Goal: Information Seeking & Learning: Check status

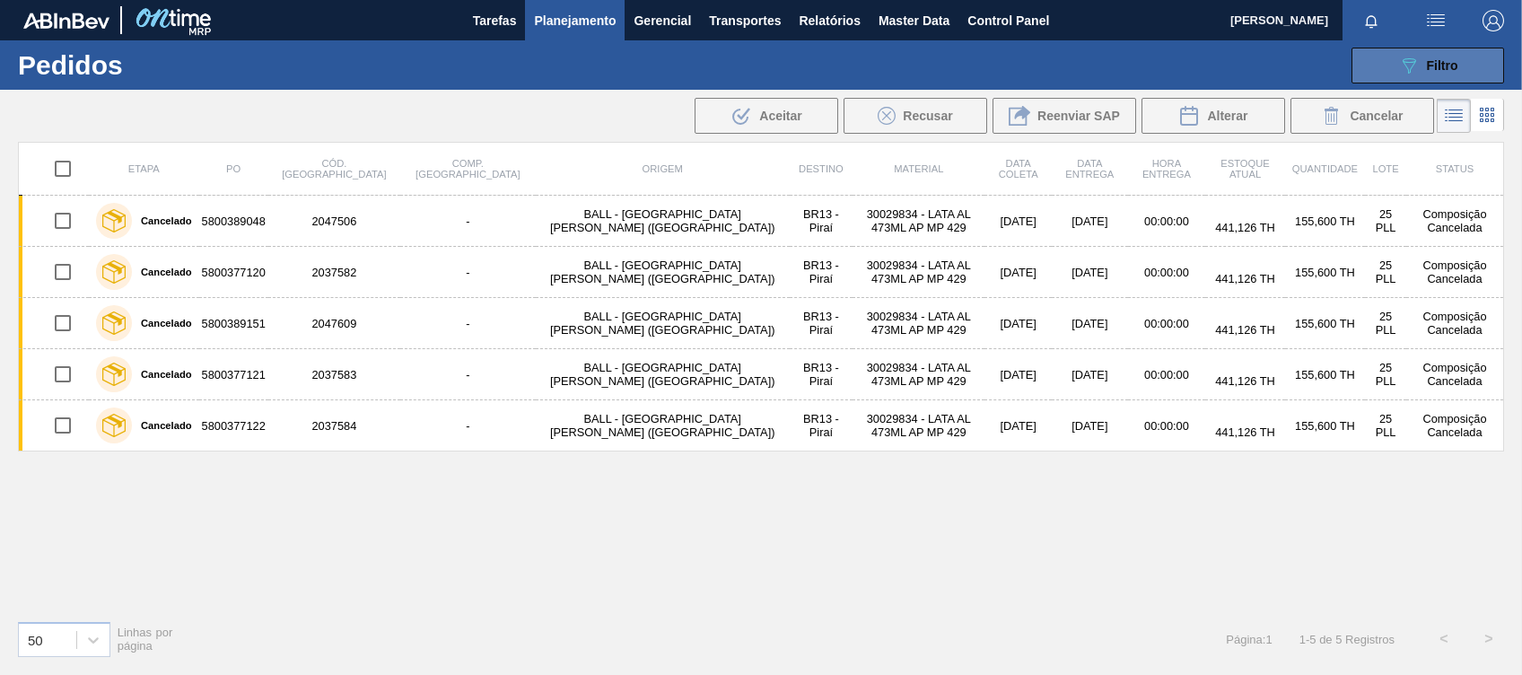
click at [1435, 63] on span "Filtro" at bounding box center [1441, 65] width 31 height 14
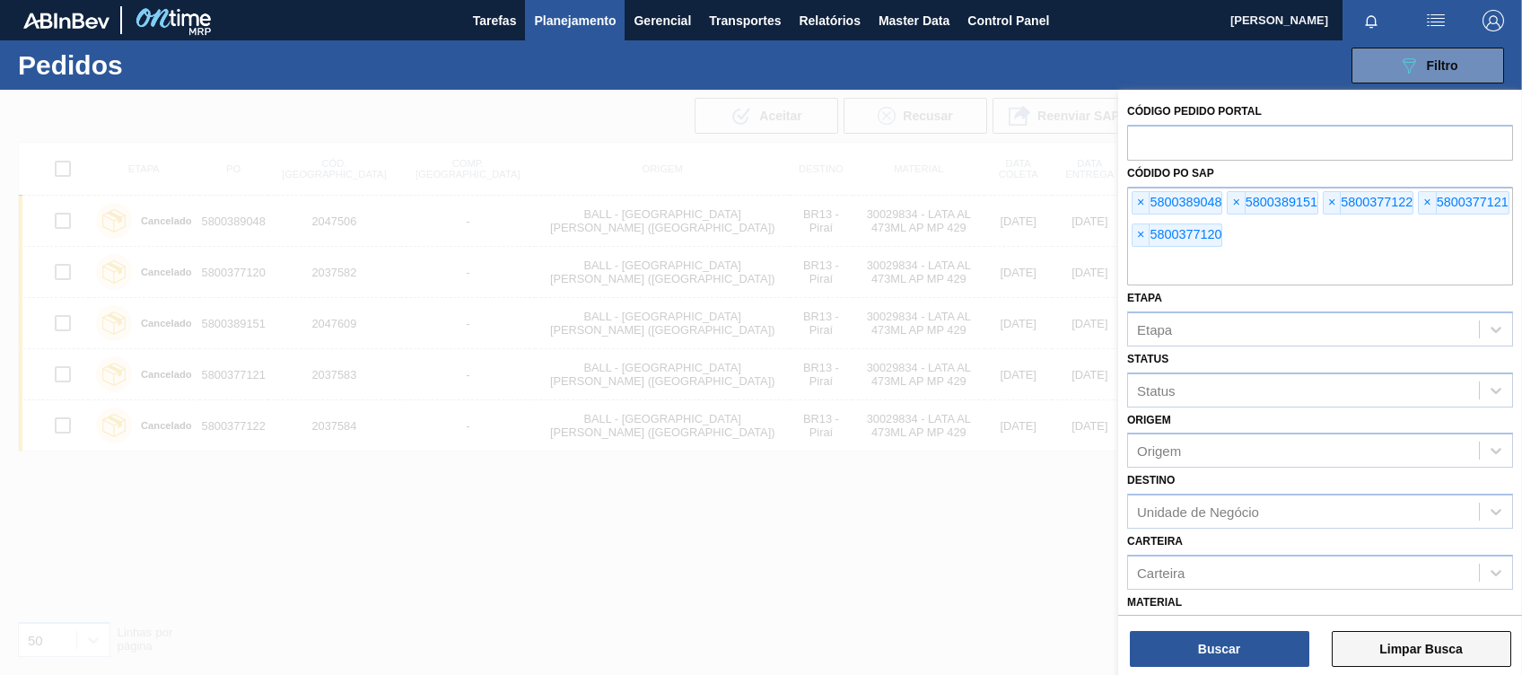
click at [1396, 657] on button "Limpar Busca" at bounding box center [1420, 649] width 179 height 36
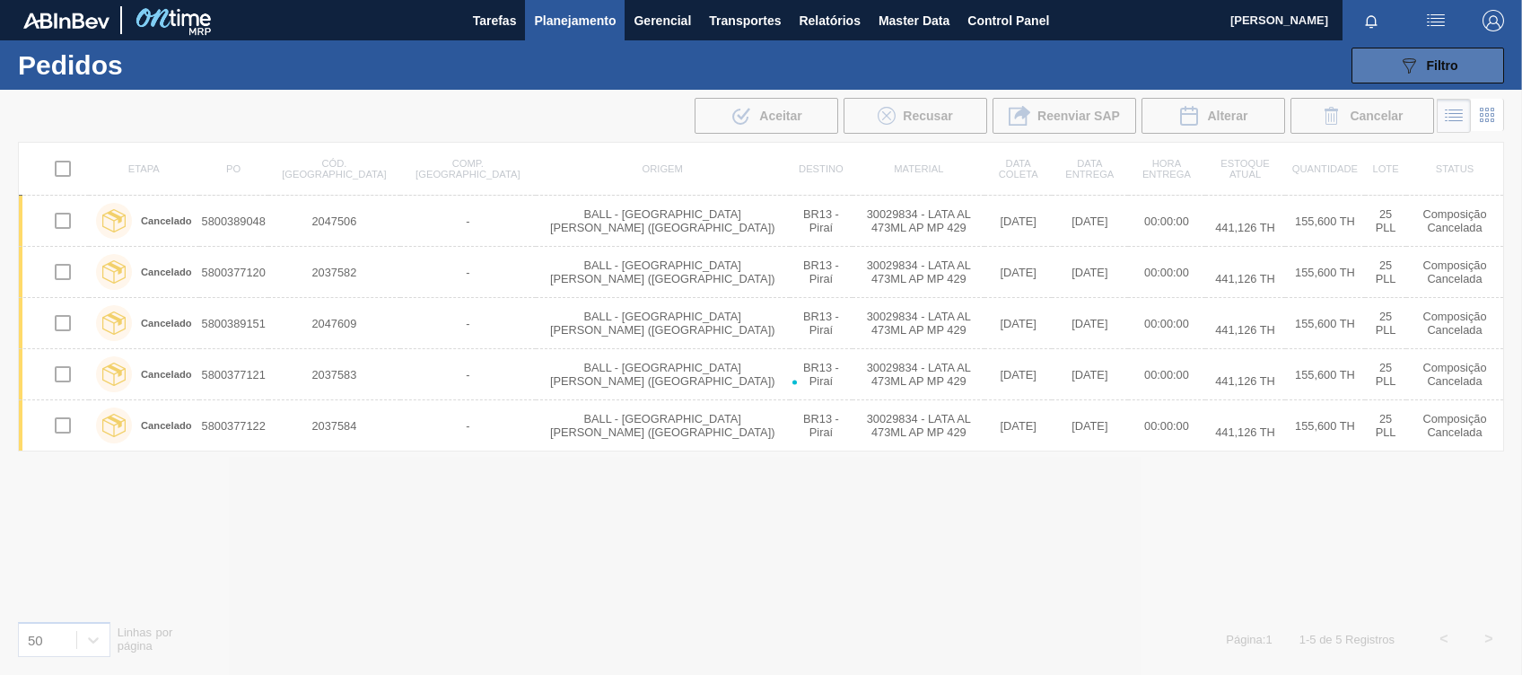
click at [1435, 52] on button "089F7B8B-B2A5-4AFE-B5C0-19BA573D28AC Filtro" at bounding box center [1427, 66] width 153 height 36
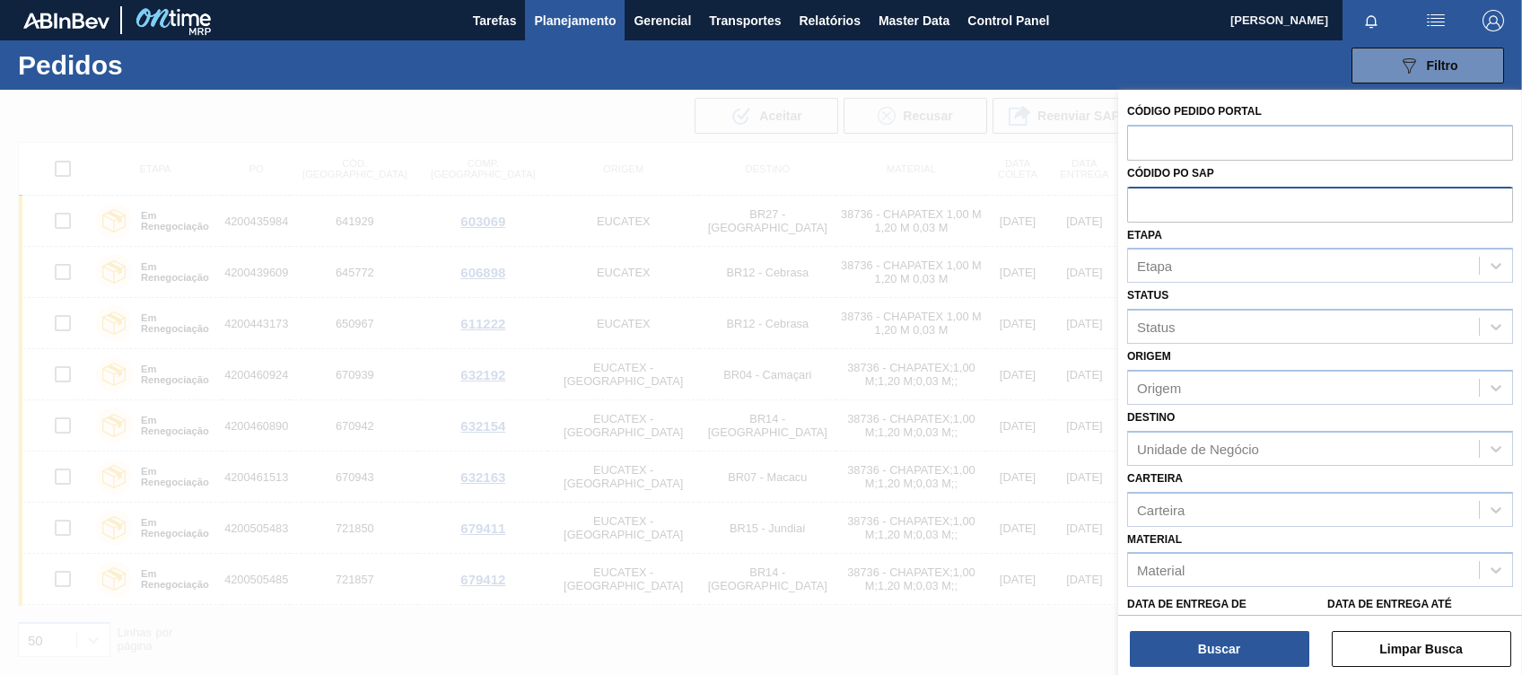
click at [1155, 204] on input "text" at bounding box center [1320, 204] width 386 height 34
paste input "5700968464"
type input "5700968464"
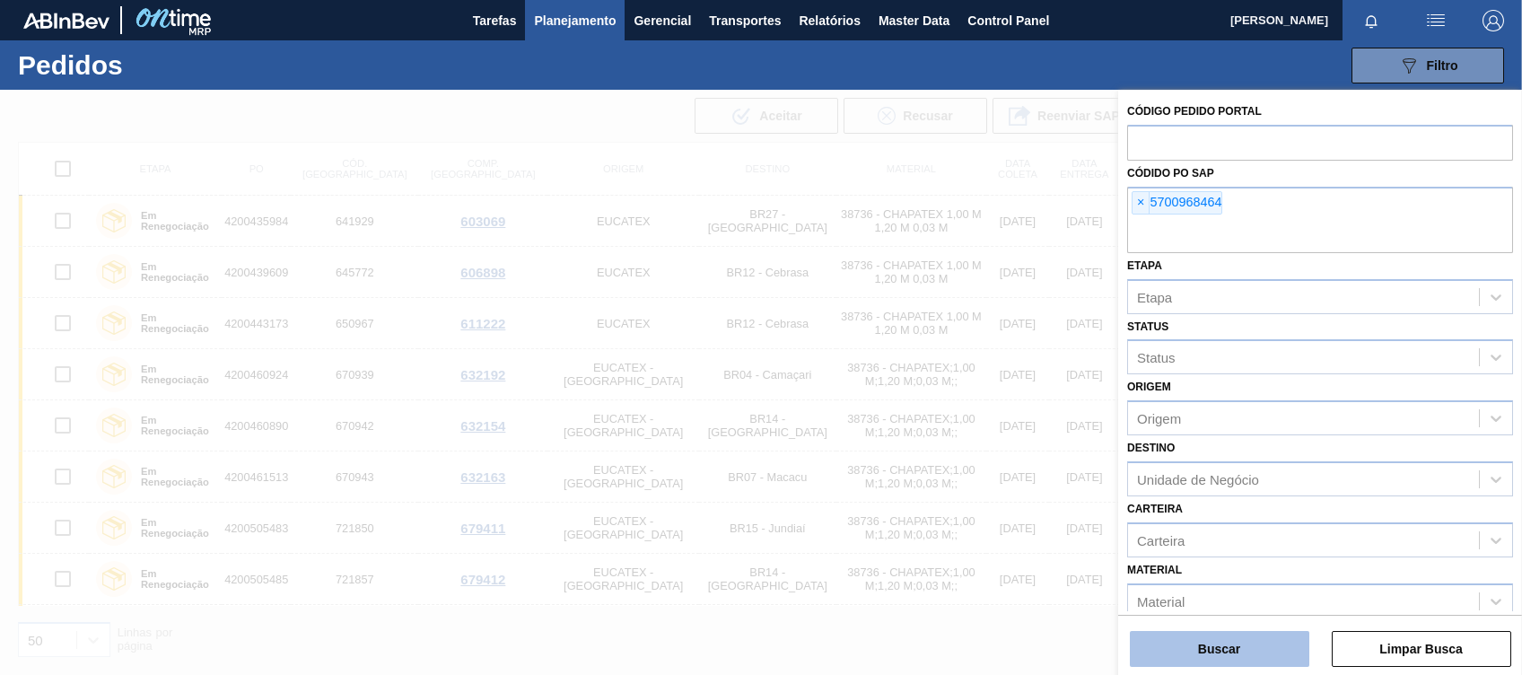
click at [1191, 635] on button "Buscar" at bounding box center [1219, 649] width 179 height 36
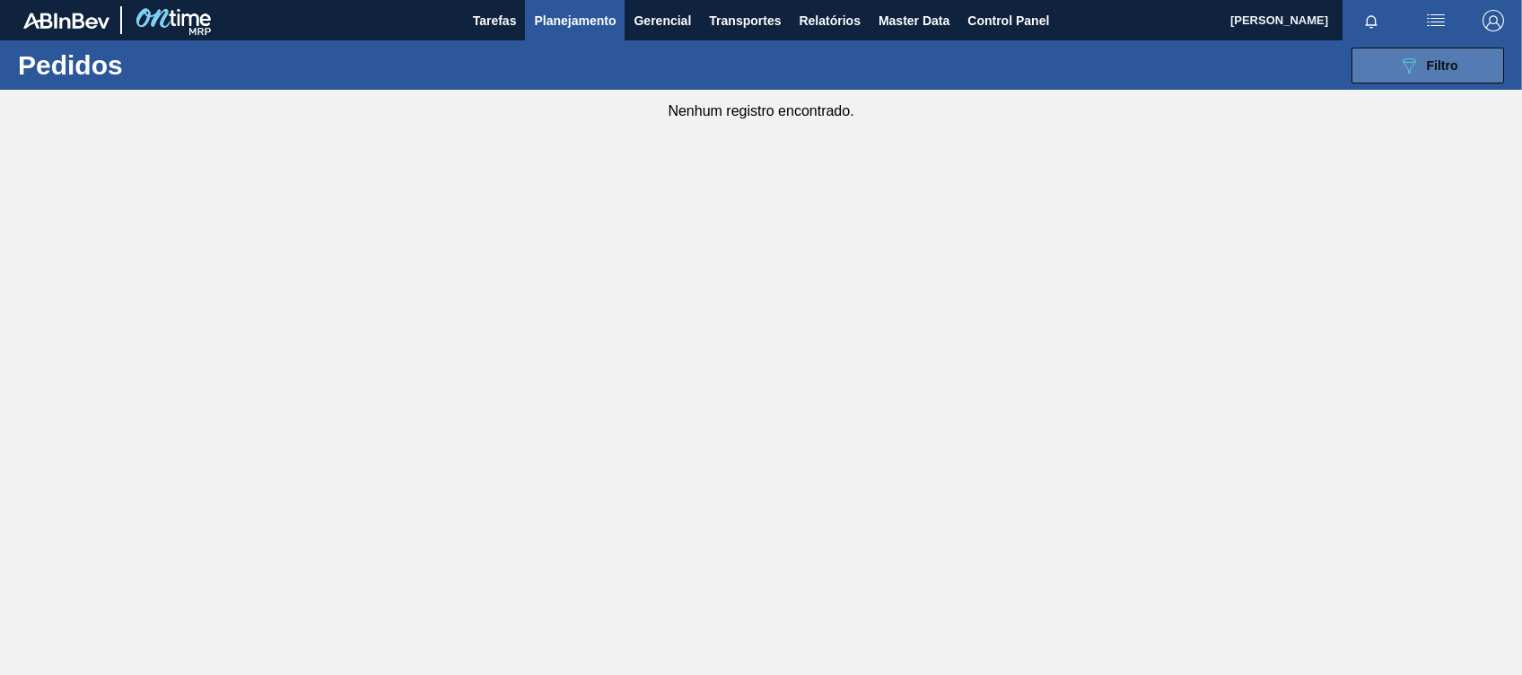
click at [1418, 57] on icon "089F7B8B-B2A5-4AFE-B5C0-19BA573D28AC" at bounding box center [1409, 66] width 22 height 22
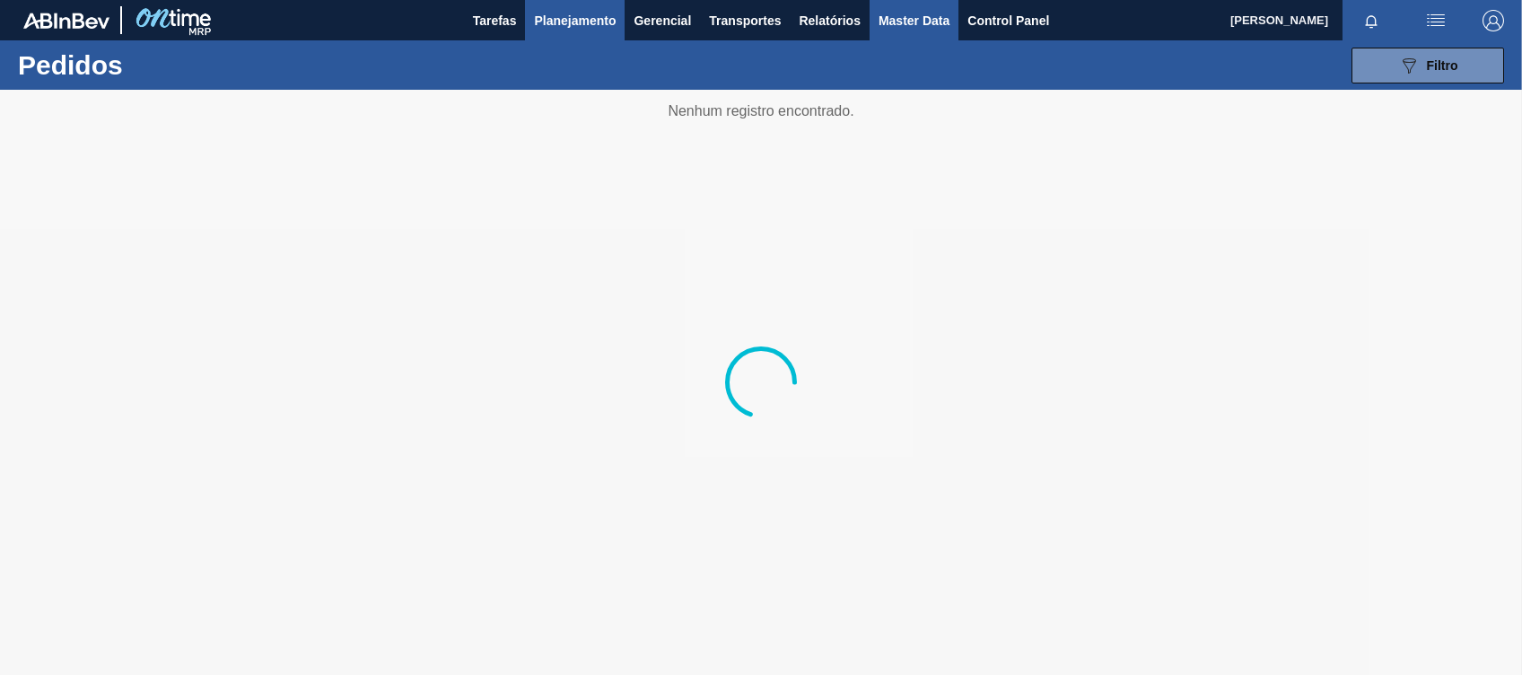
click at [899, 33] on button "Master Data" at bounding box center [913, 20] width 89 height 40
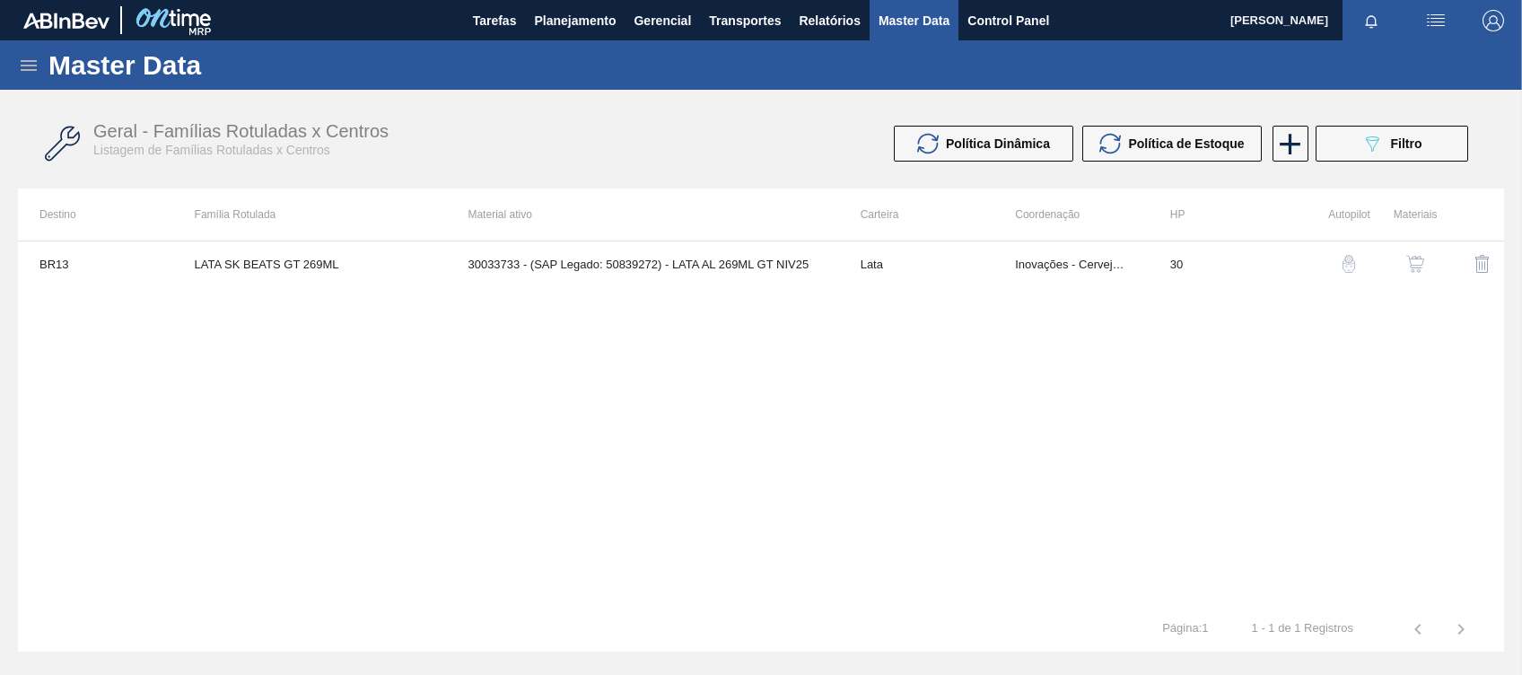
click at [25, 72] on icon at bounding box center [29, 66] width 22 height 22
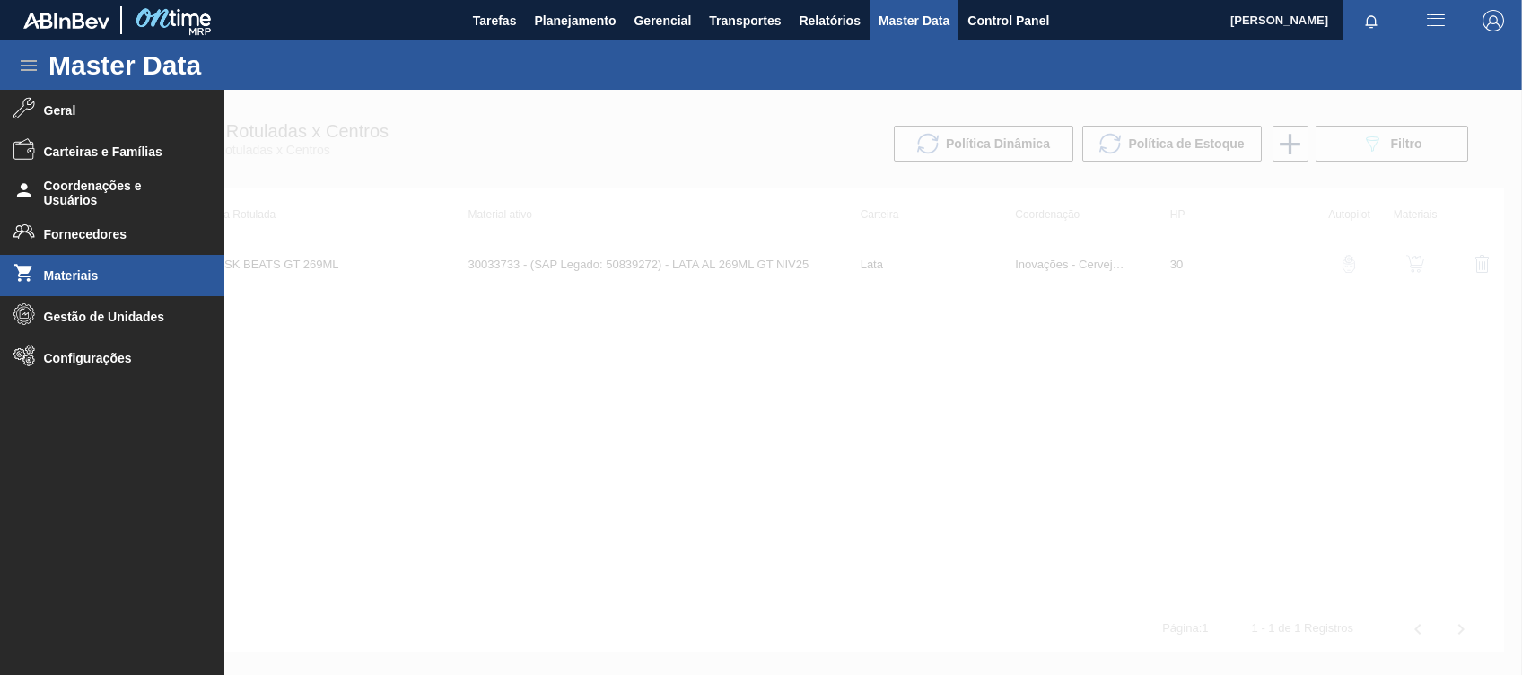
click at [142, 286] on li "Materiais" at bounding box center [112, 275] width 224 height 41
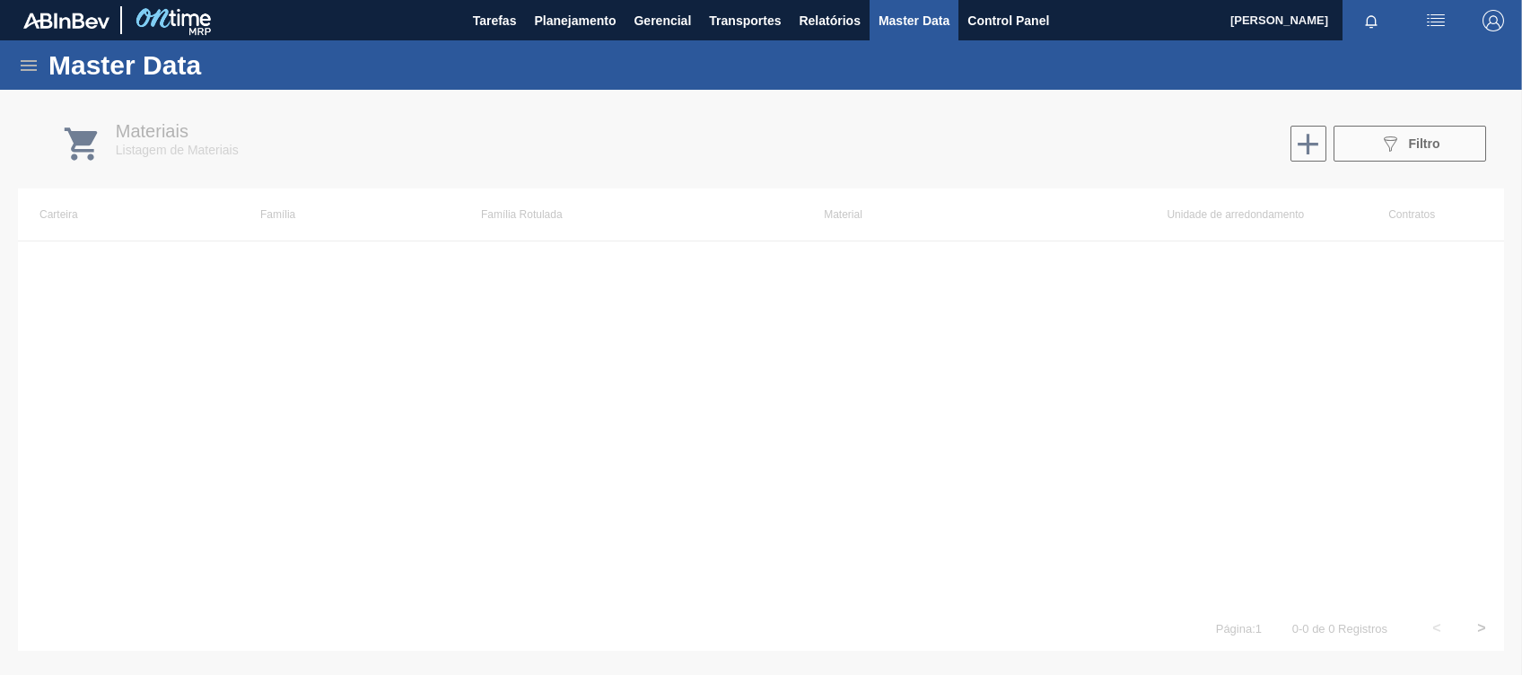
click at [1395, 142] on div at bounding box center [761, 382] width 1522 height 585
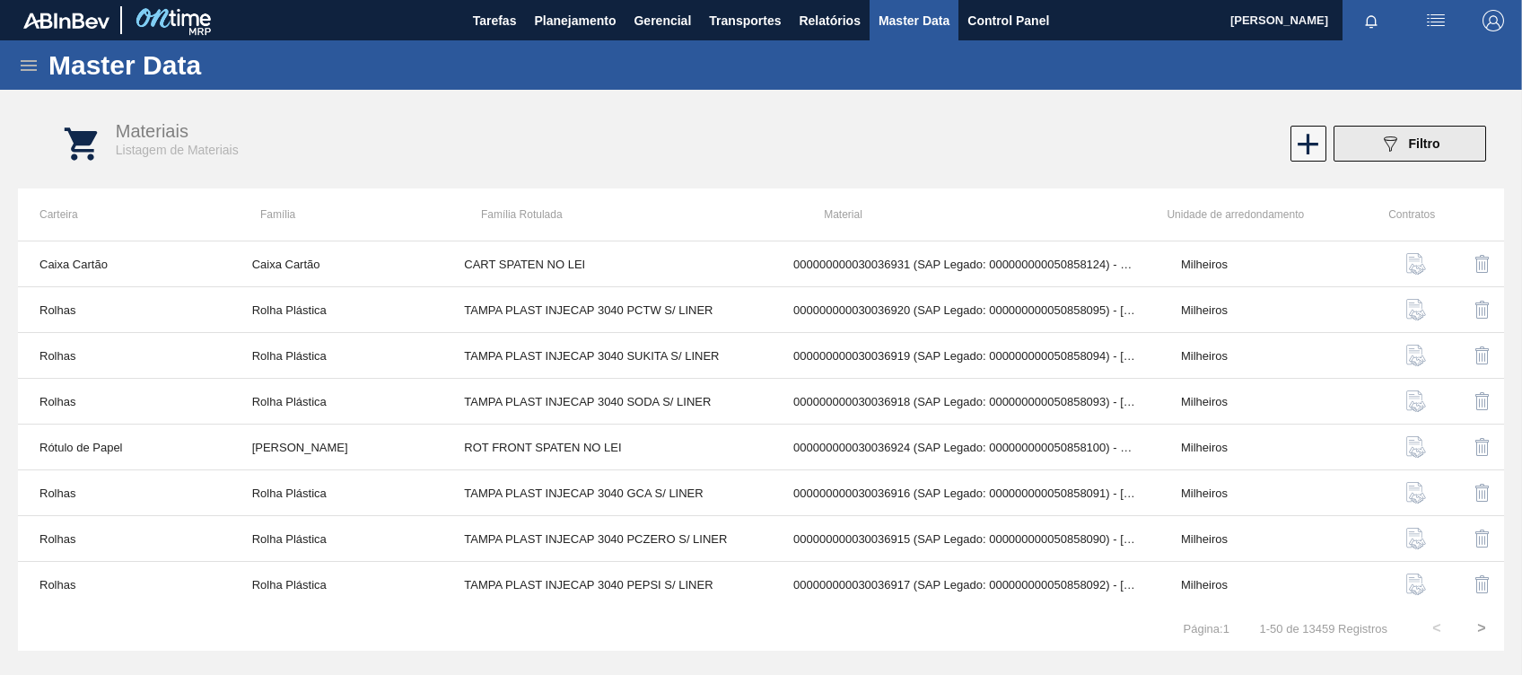
click at [1419, 144] on span "Filtro" at bounding box center [1423, 143] width 31 height 14
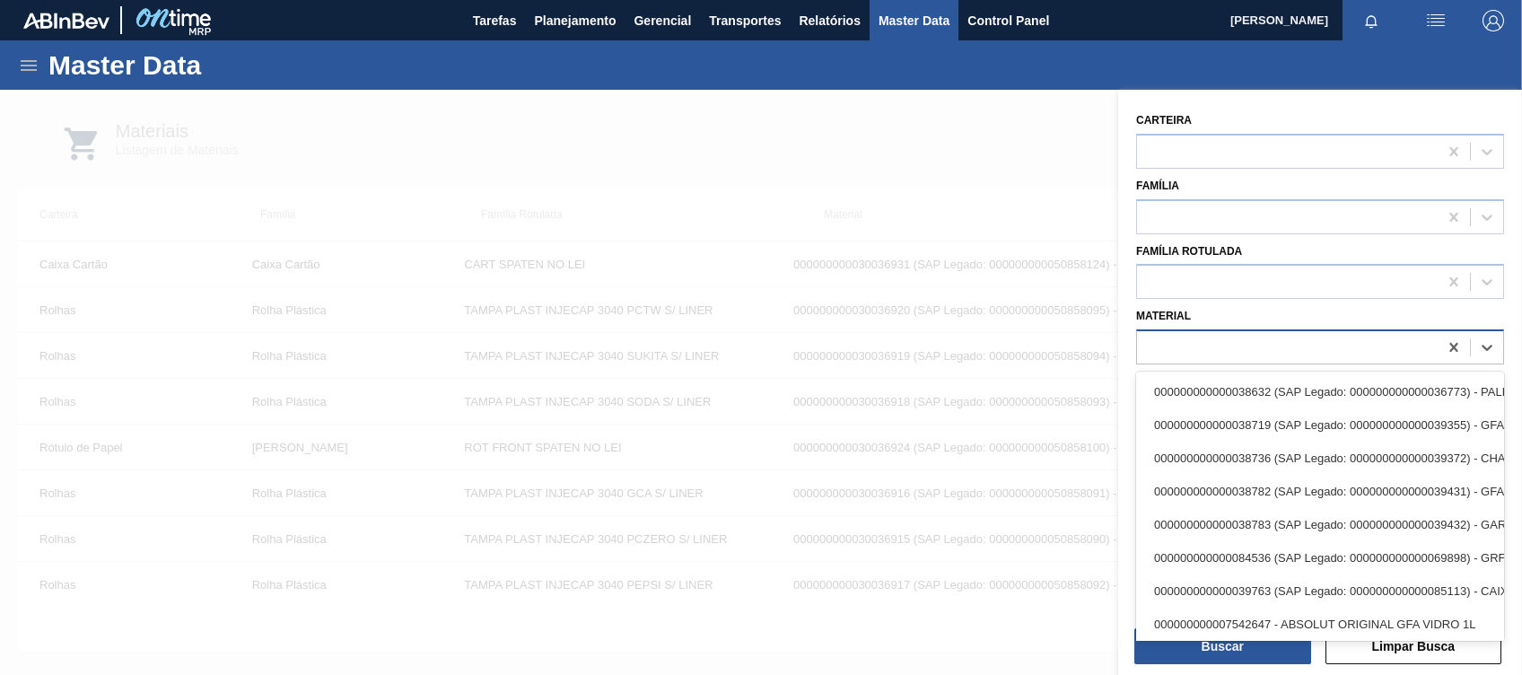
click at [1184, 345] on div at bounding box center [1287, 348] width 301 height 26
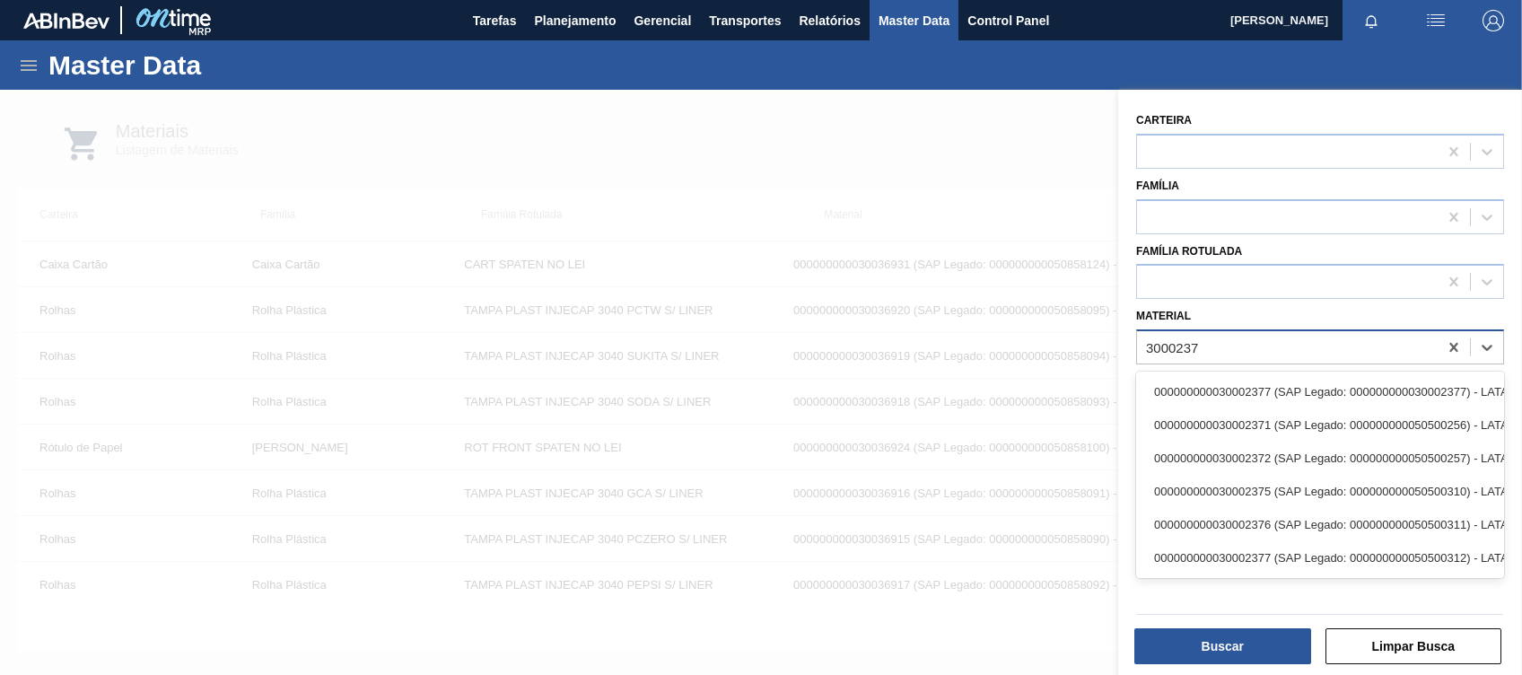
type input "30002372"
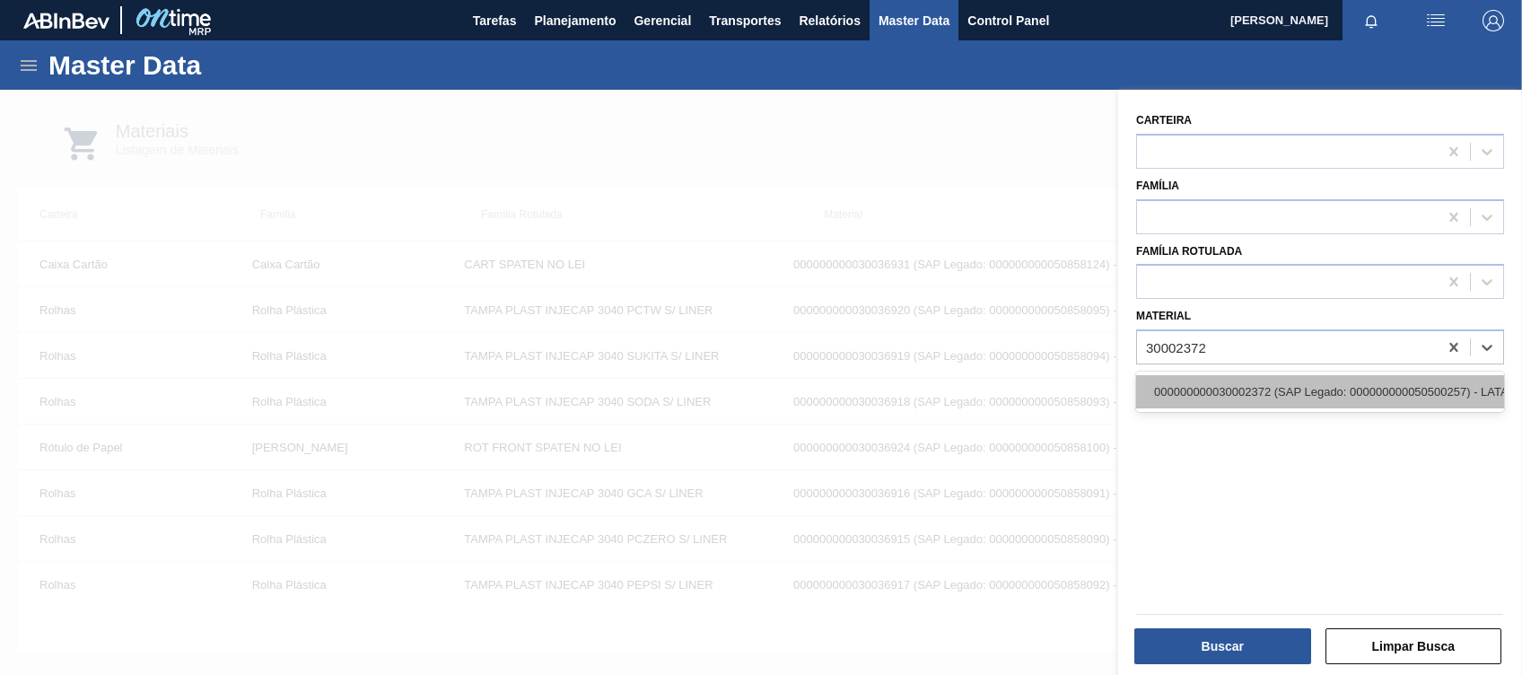
click at [1285, 377] on div "000000000030002372 (SAP Legado: 000000000050500257) - LATA AL. 350ML BECKS SLEE…" at bounding box center [1320, 391] width 368 height 33
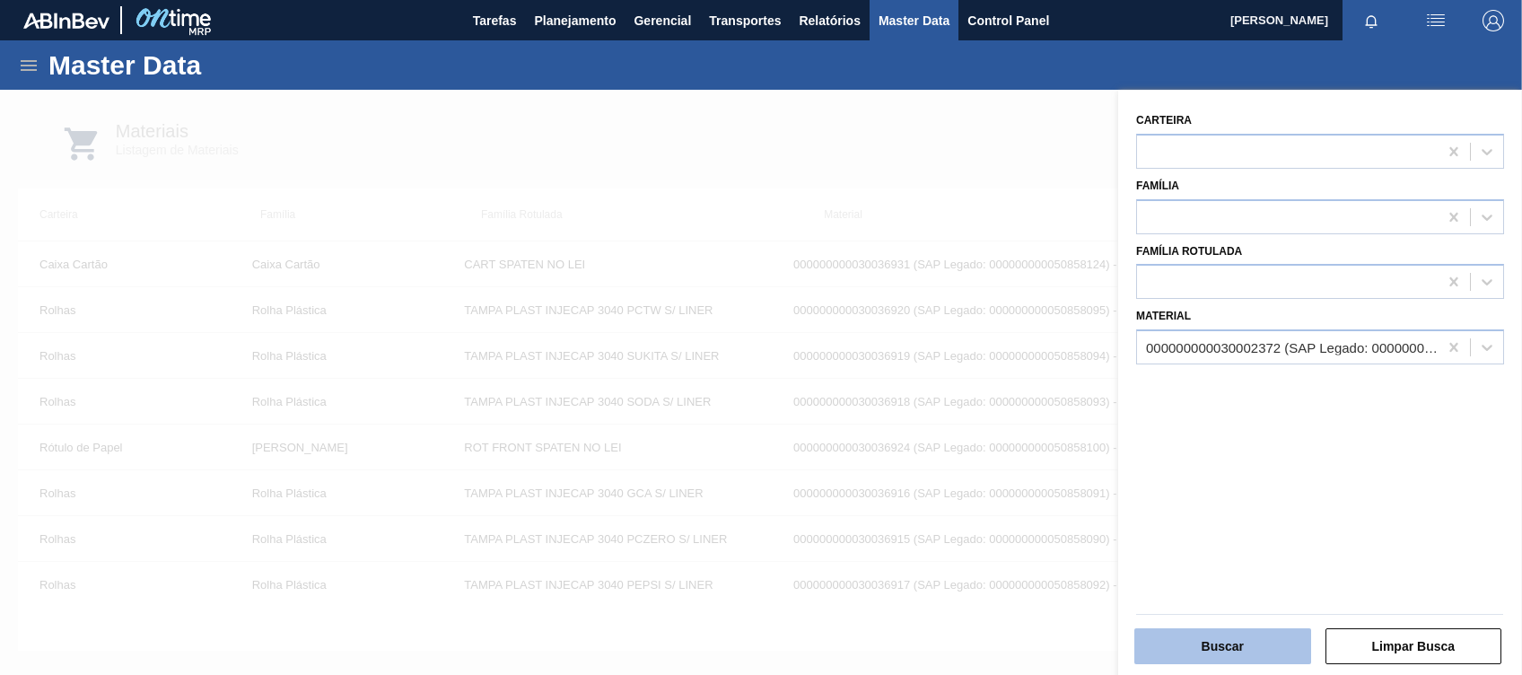
click at [1229, 632] on button "Buscar" at bounding box center [1222, 646] width 177 height 36
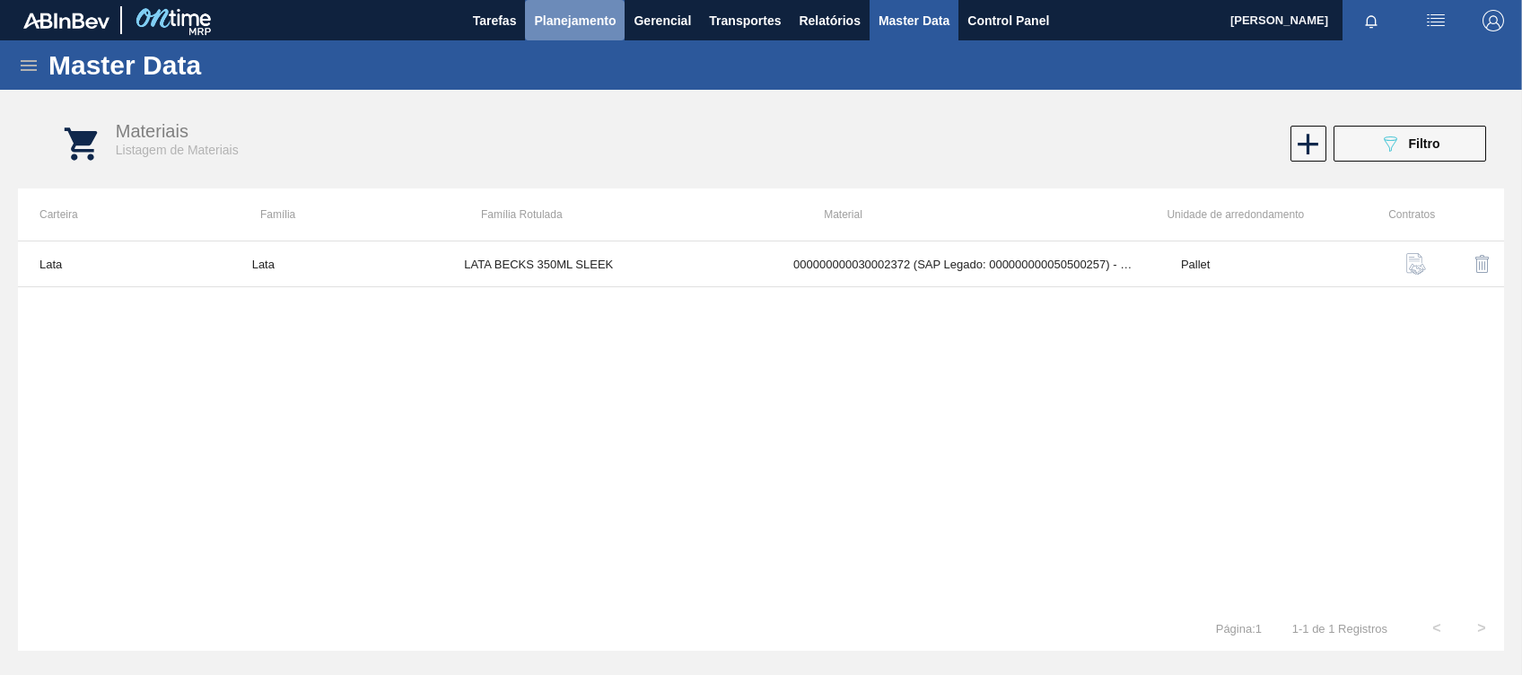
click at [574, 6] on button "Planejamento" at bounding box center [575, 20] width 100 height 40
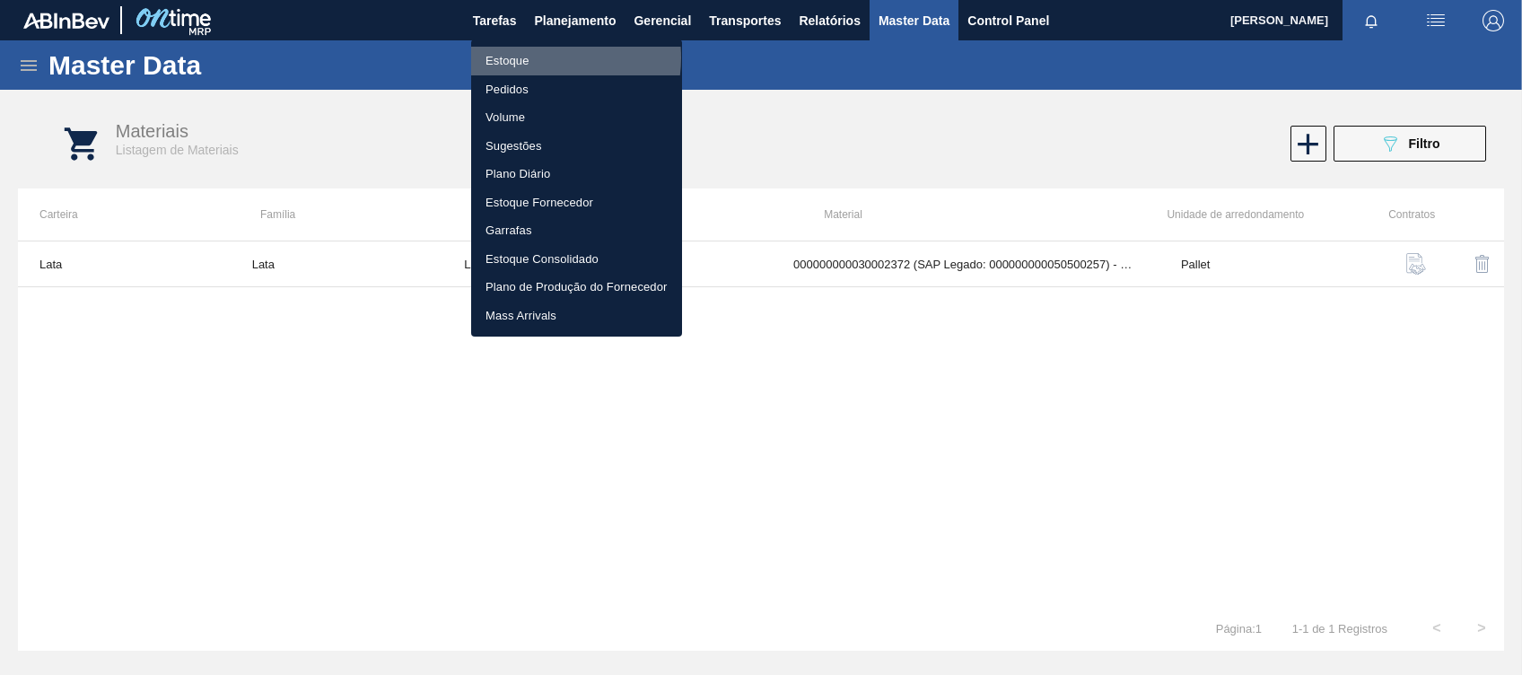
click at [533, 57] on li "Estoque" at bounding box center [576, 61] width 211 height 29
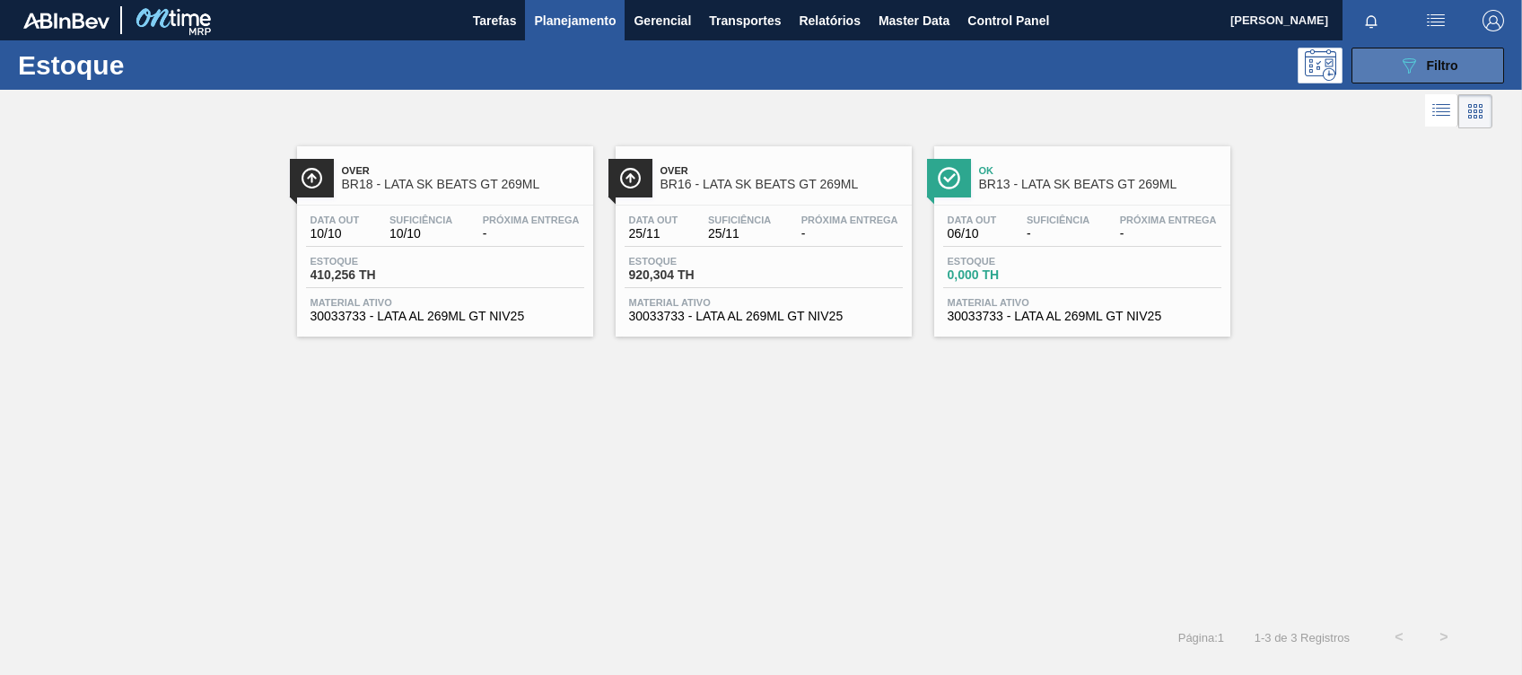
click at [1478, 65] on button "089F7B8B-B2A5-4AFE-B5C0-19BA573D28AC Filtro" at bounding box center [1427, 66] width 153 height 36
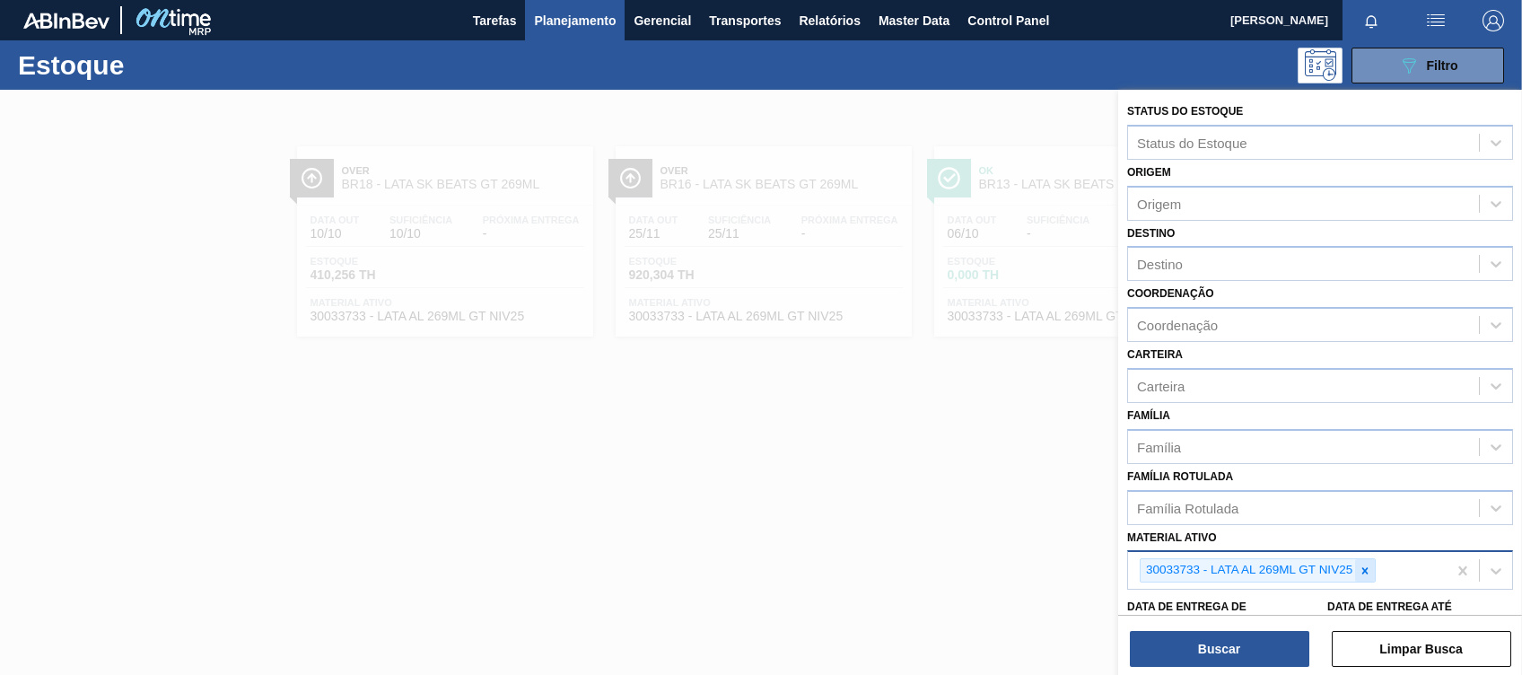
click at [1363, 564] on icon at bounding box center [1364, 570] width 13 height 13
type ativo "30002372"
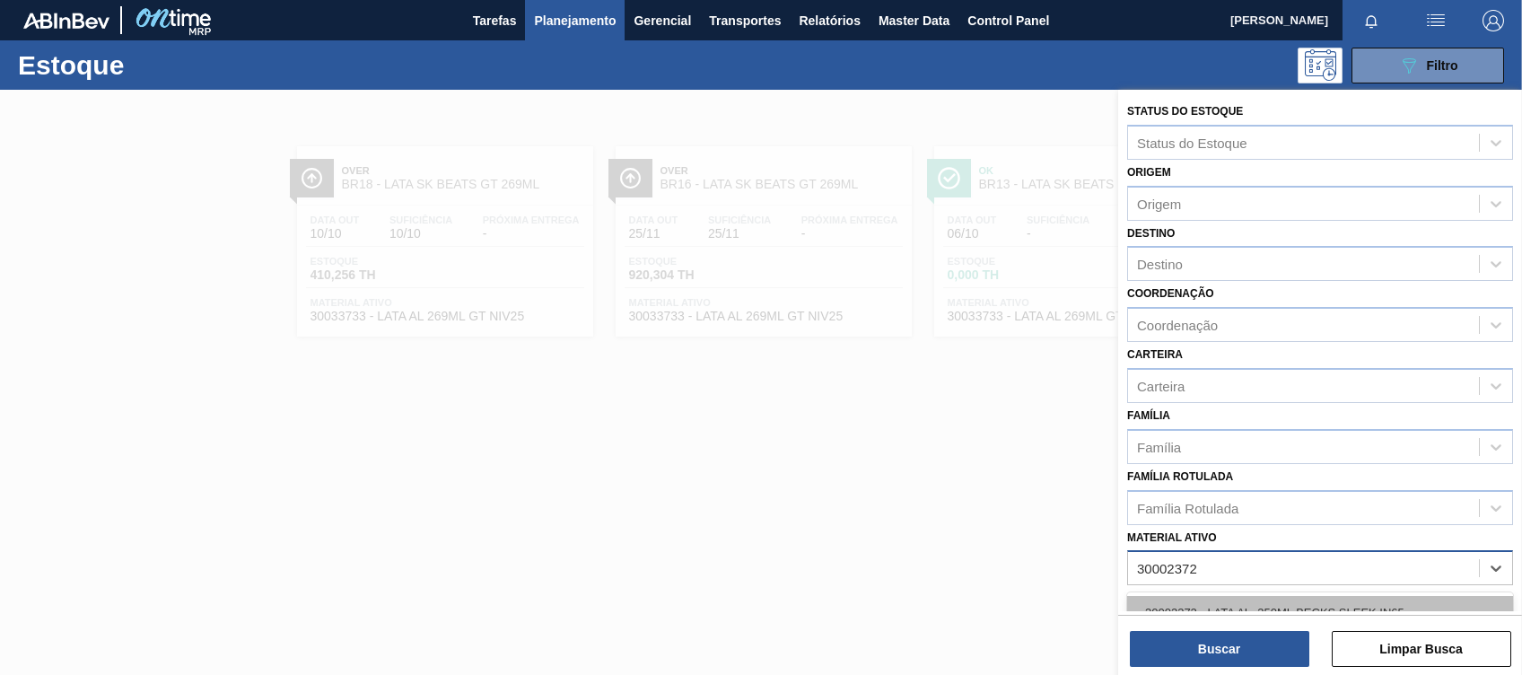
click at [1341, 596] on div "30002372 - LATA AL. 350ML BECKS SLEEK IN65" at bounding box center [1320, 612] width 386 height 33
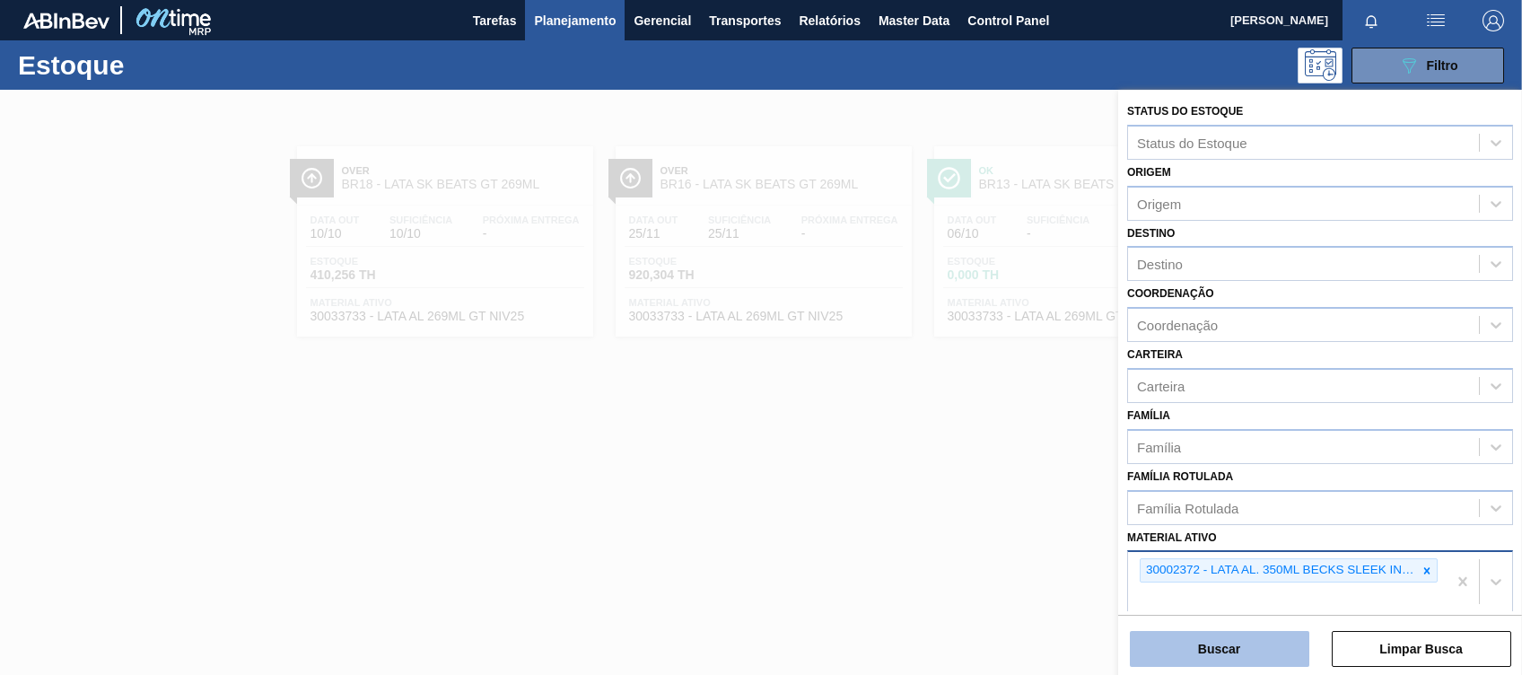
click at [1217, 653] on button "Buscar" at bounding box center [1219, 649] width 179 height 36
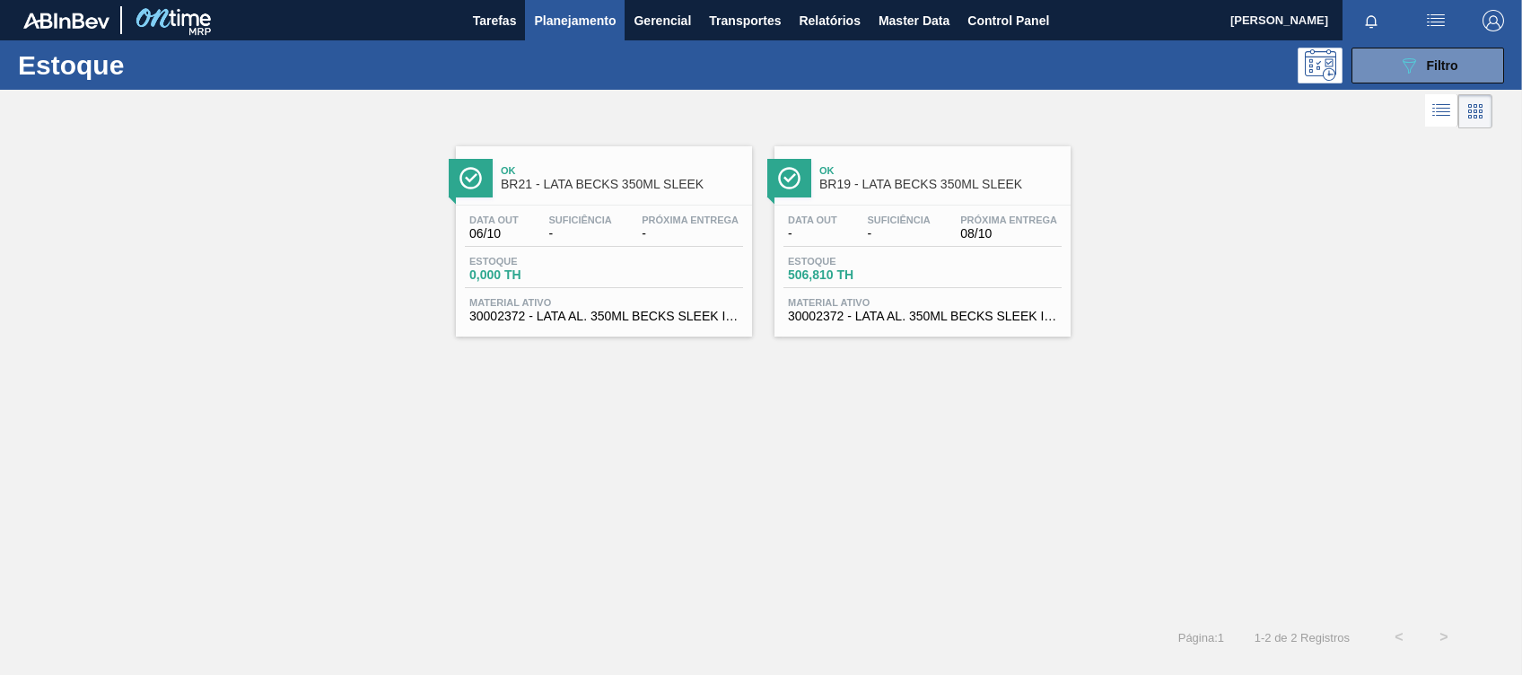
click at [892, 214] on span "Suficiência" at bounding box center [898, 219] width 63 height 11
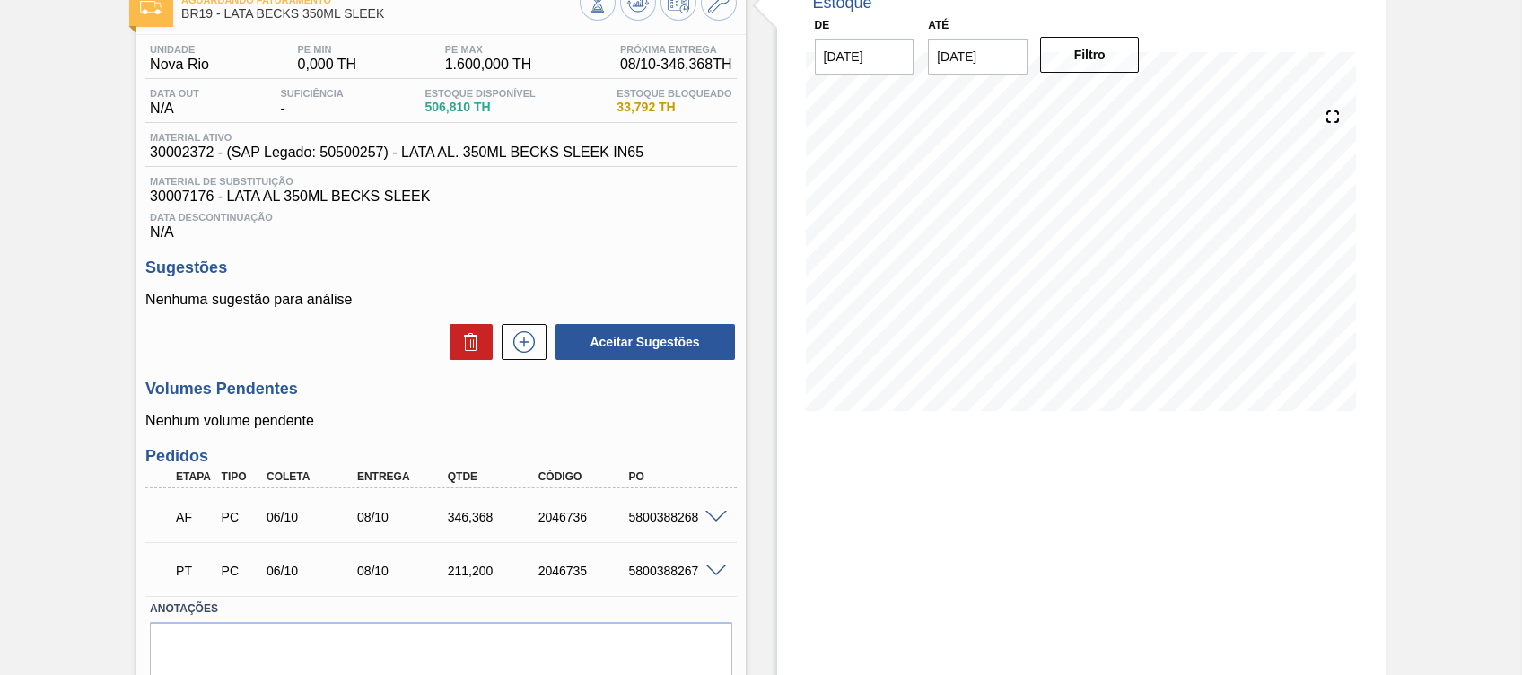
scroll to position [115, 0]
